Goal: Information Seeking & Learning: Learn about a topic

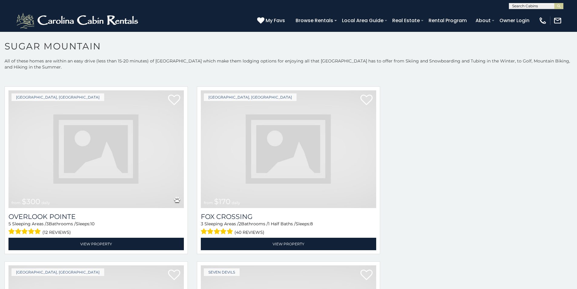
scroll to position [2038, 0]
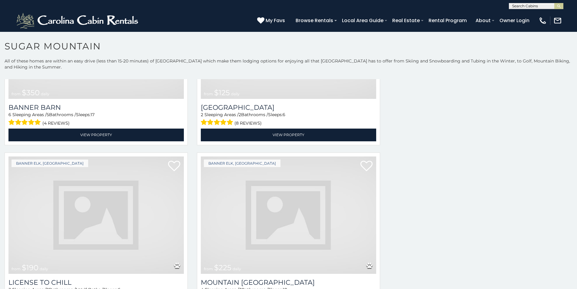
click at [213, 163] on img at bounding box center [288, 215] width 175 height 118
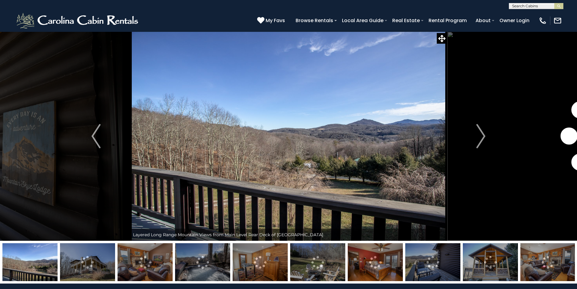
scroll to position [25, 0]
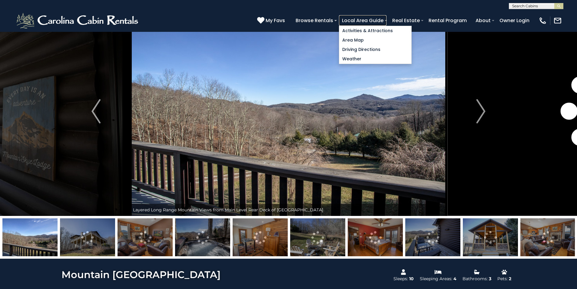
click at [387, 23] on link "Local Area Guide" at bounding box center [363, 20] width 48 height 11
